Goal: Task Accomplishment & Management: Complete application form

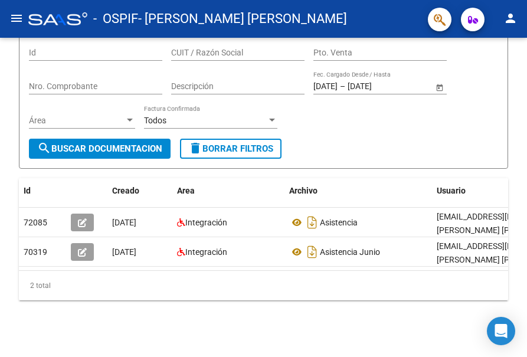
click at [22, 16] on mat-icon "menu" at bounding box center [16, 18] width 14 height 14
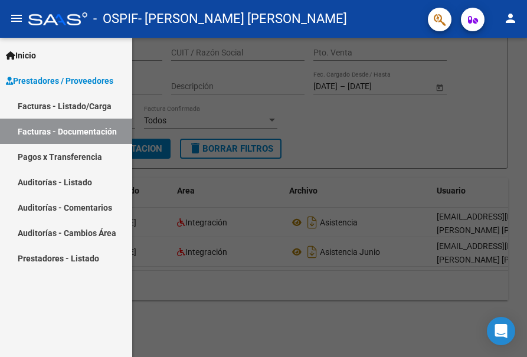
click at [63, 105] on link "Facturas - Listado/Carga" at bounding box center [66, 105] width 132 height 25
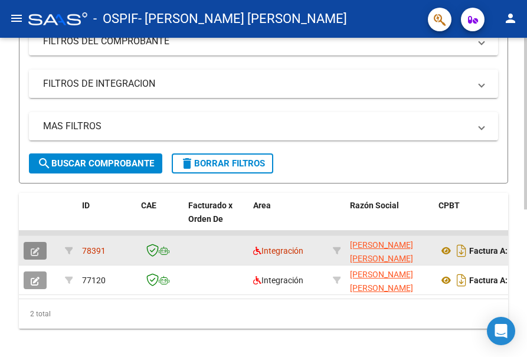
click at [33, 251] on icon "button" at bounding box center [35, 251] width 9 height 9
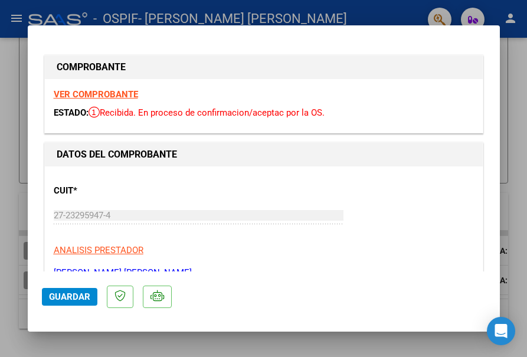
click at [521, 75] on div at bounding box center [263, 178] width 527 height 357
type input "$ 0,00"
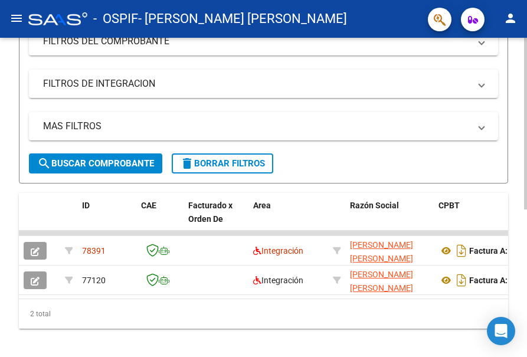
scroll to position [236, 0]
